Goal: Information Seeking & Learning: Learn about a topic

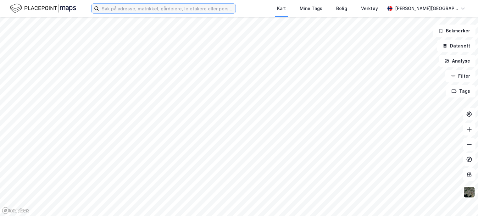
click at [135, 6] on input at bounding box center [167, 8] width 136 height 9
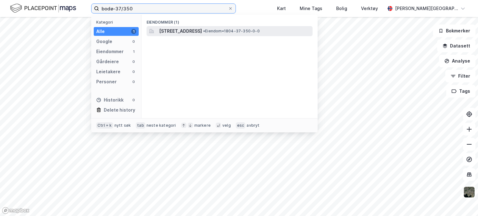
type input "bodø-37/350"
